Goal: Check status

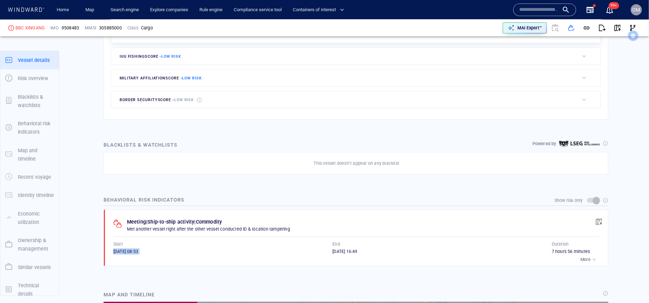
scroll to position [42, 0]
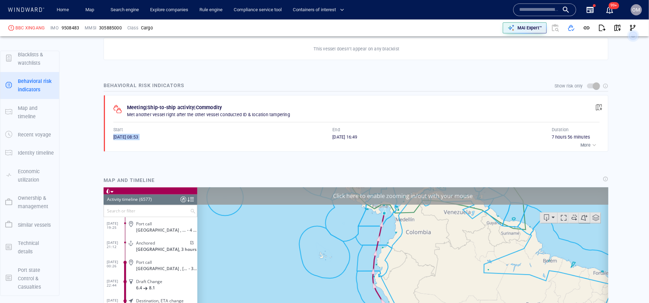
click at [599, 110] on span "button" at bounding box center [598, 107] width 7 height 7
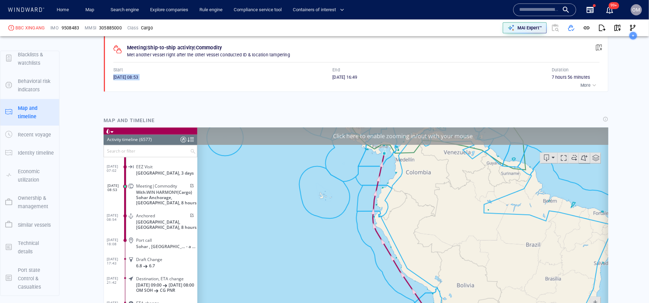
scroll to position [523, 0]
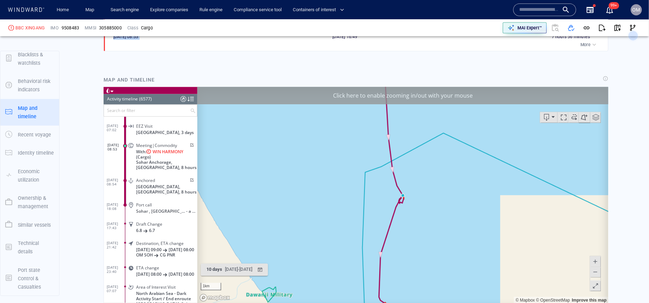
scroll to position [534, 0]
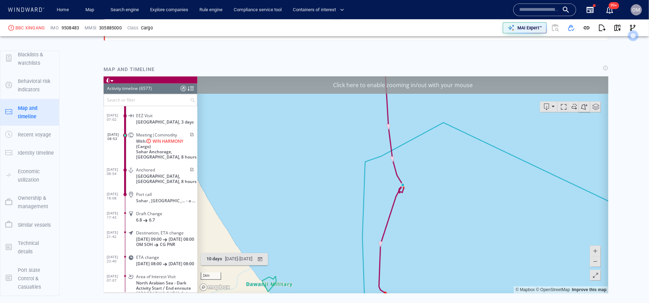
click at [598, 251] on span at bounding box center [594, 250] width 7 height 10
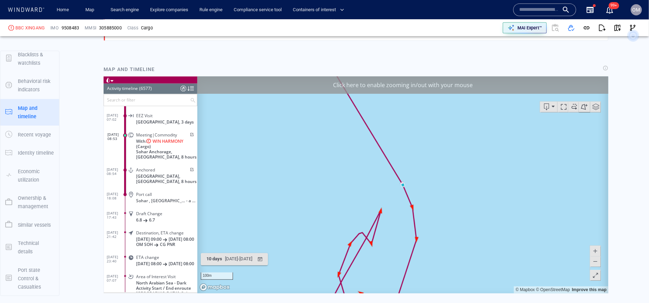
click at [598, 251] on span at bounding box center [594, 250] width 7 height 10
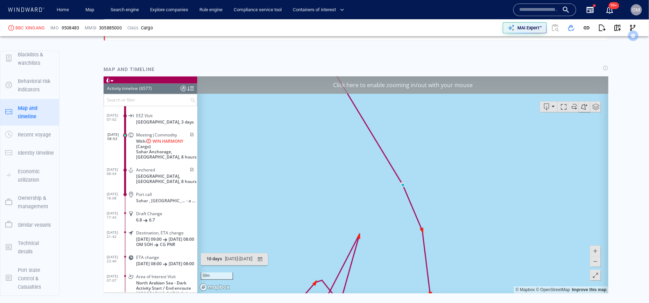
click at [592, 262] on span at bounding box center [594, 261] width 7 height 10
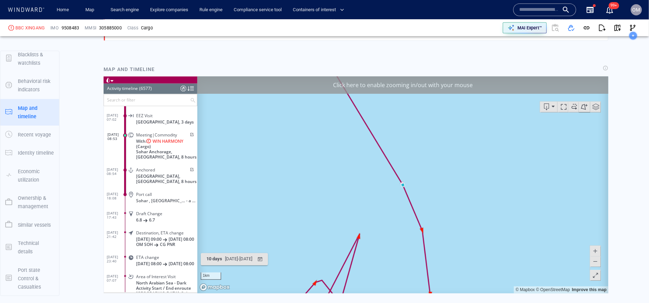
click at [592, 262] on span at bounding box center [594, 261] width 7 height 10
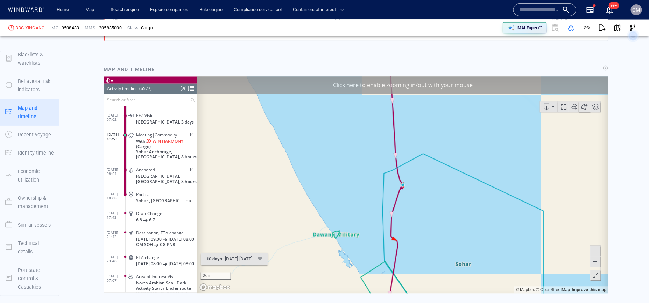
click at [592, 262] on span at bounding box center [594, 261] width 7 height 10
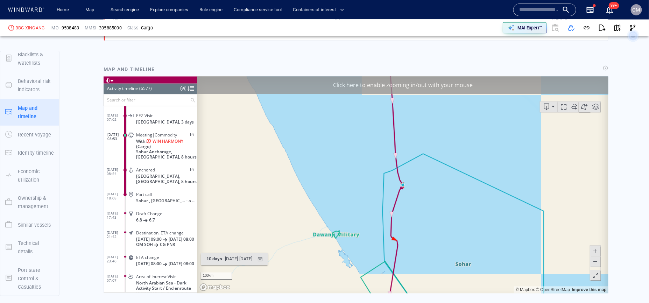
click at [592, 262] on span at bounding box center [594, 261] width 7 height 10
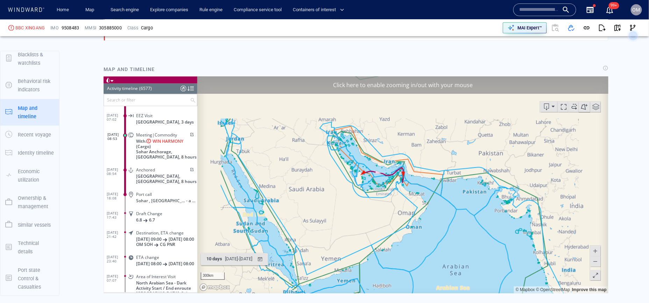
click at [592, 262] on span at bounding box center [594, 261] width 7 height 10
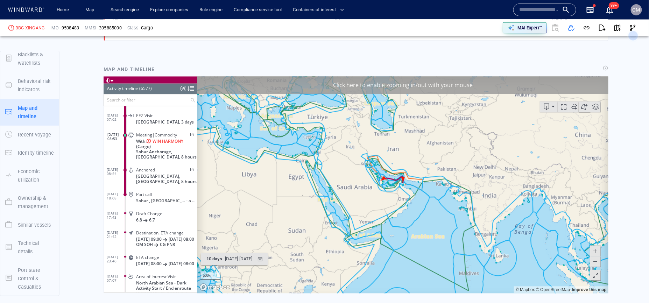
click at [593, 252] on span at bounding box center [594, 250] width 7 height 10
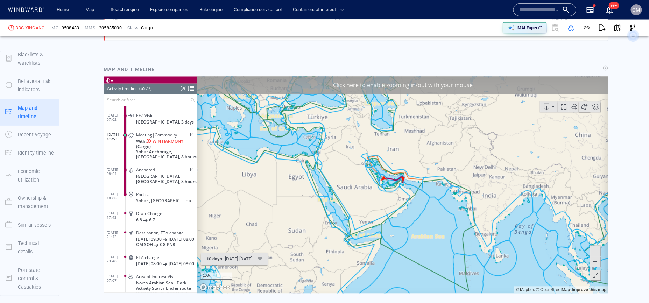
click at [593, 252] on span at bounding box center [594, 250] width 7 height 10
